Goal: Transaction & Acquisition: Download file/media

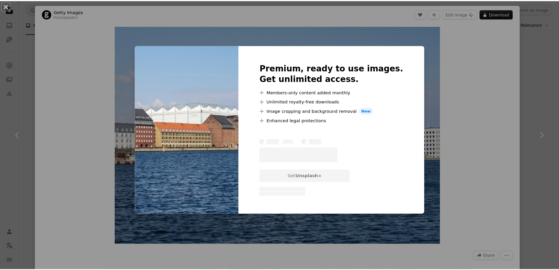
scroll to position [29, 0]
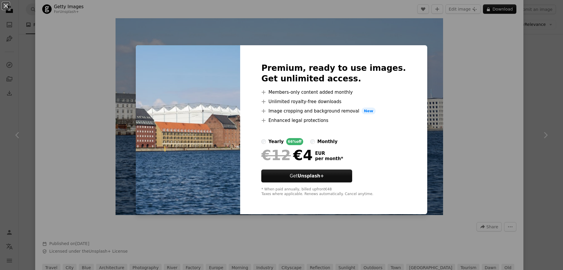
click at [470, 53] on div "An X shape Premium, ready to use images. Get unlimited access. A plus sign Memb…" at bounding box center [281, 135] width 563 height 270
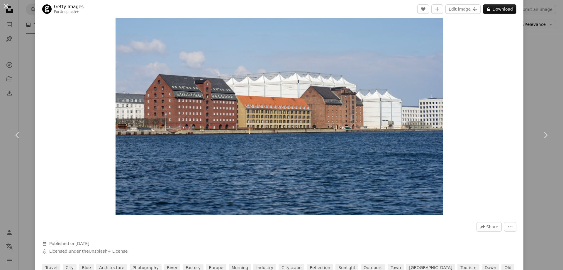
click at [2, 6] on button "An X shape" at bounding box center [5, 5] width 7 height 7
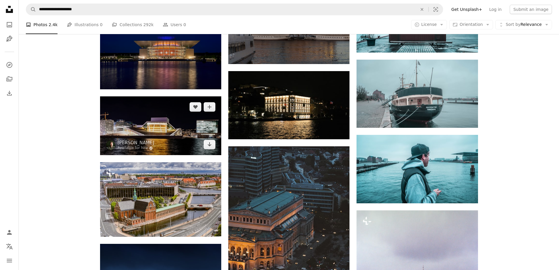
scroll to position [440, 0]
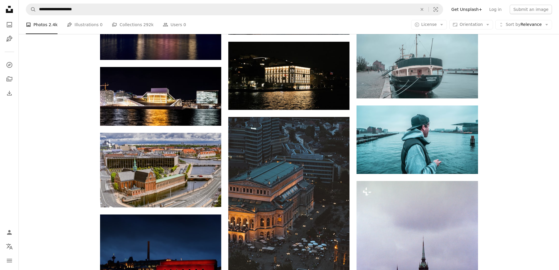
click at [41, 208] on div "Plus sign for Unsplash+ A heart A plus sign [PERSON_NAME] For Unsplash+ A lock …" at bounding box center [289, 175] width 540 height 921
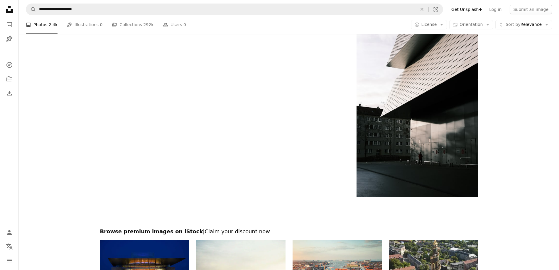
scroll to position [997, 0]
